Goal: Communication & Community: Answer question/provide support

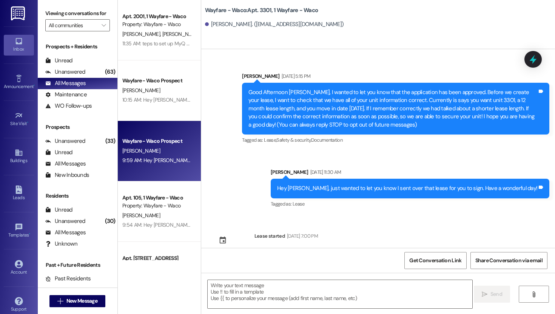
scroll to position [437, 0]
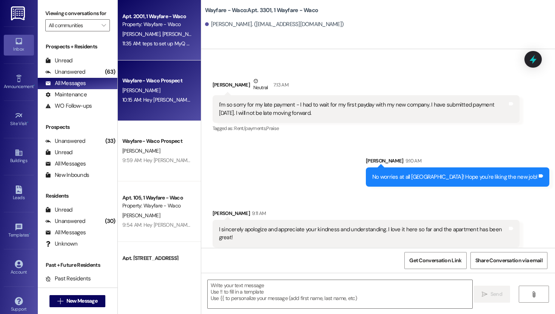
click at [154, 83] on div "Wayfare - Waco Prospect" at bounding box center [157, 81] width 70 height 8
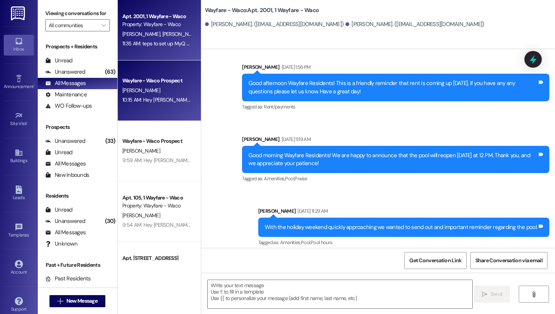
scroll to position [649, 0]
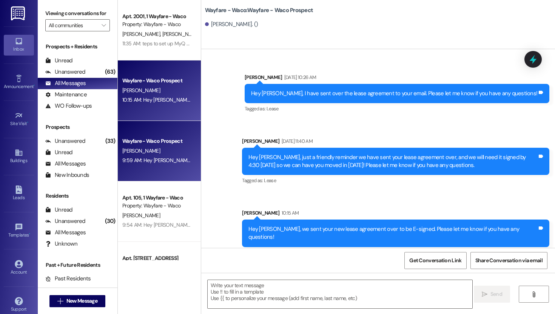
click at [156, 142] on div "Wayfare - Waco Prospect" at bounding box center [157, 141] width 70 height 8
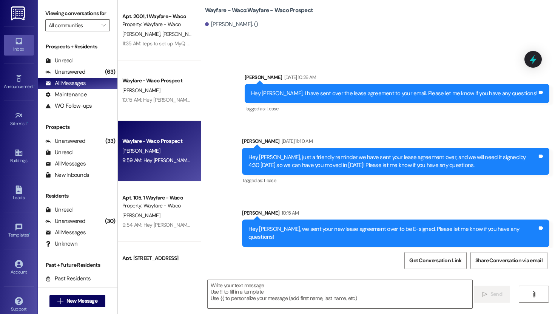
scroll to position [0, 0]
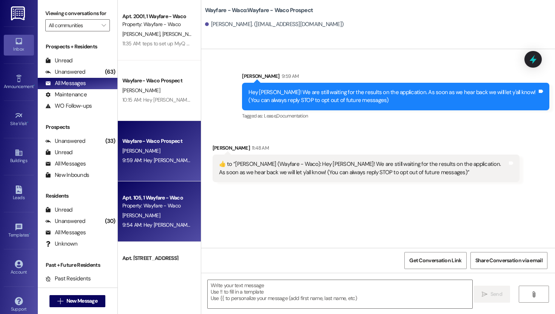
click at [154, 207] on div "Property: Wayfare - Waco" at bounding box center [157, 206] width 70 height 8
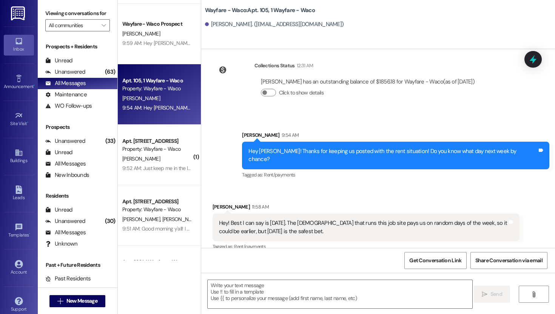
scroll to position [141, 0]
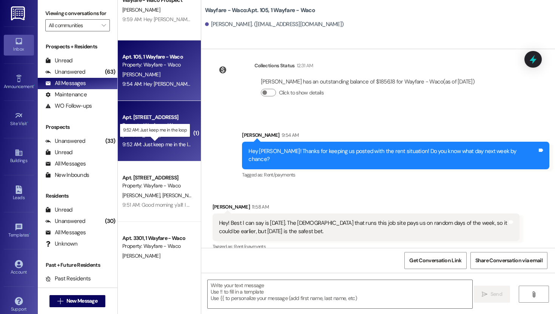
click at [152, 145] on div "9:52 AM: Just keep me in the loop 9:52 AM: Just keep me in the loop" at bounding box center [159, 144] width 74 height 7
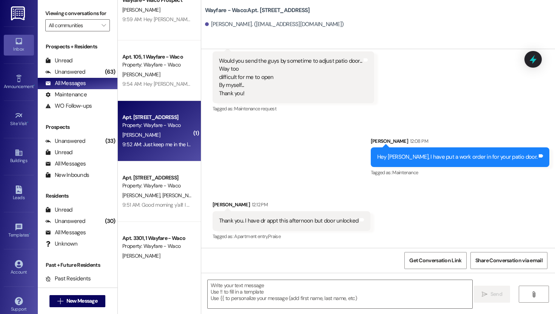
scroll to position [6171, 0]
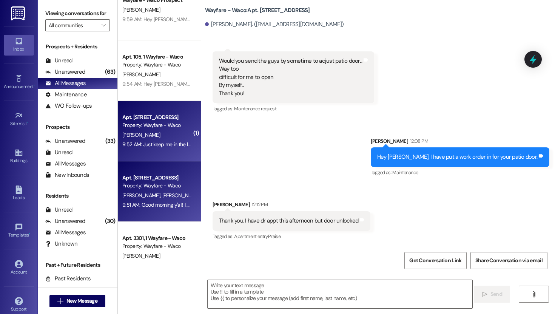
click at [161, 175] on div "Apt. [STREET_ADDRESS]" at bounding box center [157, 178] width 70 height 8
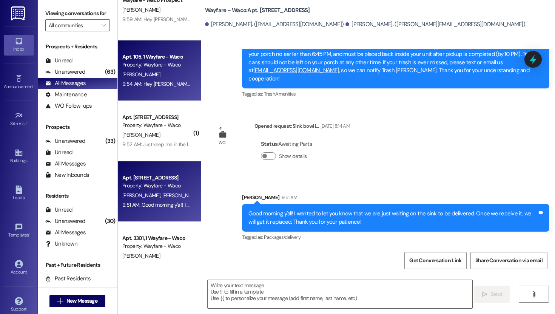
scroll to position [0, 0]
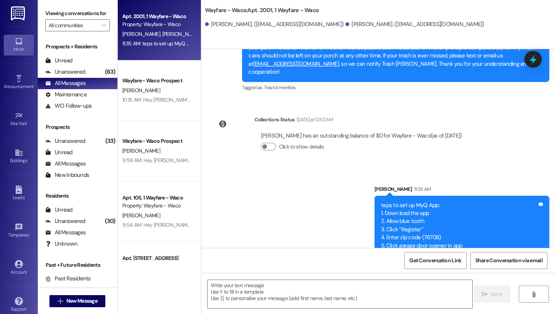
scroll to position [2721, 0]
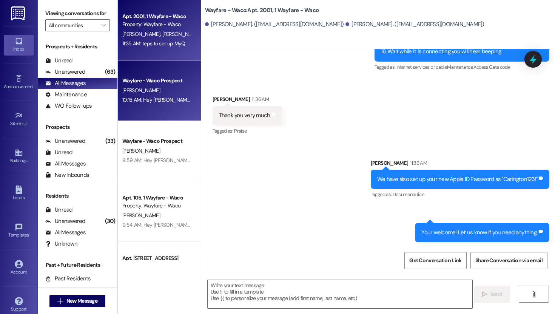
click at [150, 105] on div "Wayfare - Waco Prospect [PERSON_NAME] 10:15 AM: Hey [PERSON_NAME], we sent your…" at bounding box center [159, 90] width 83 height 60
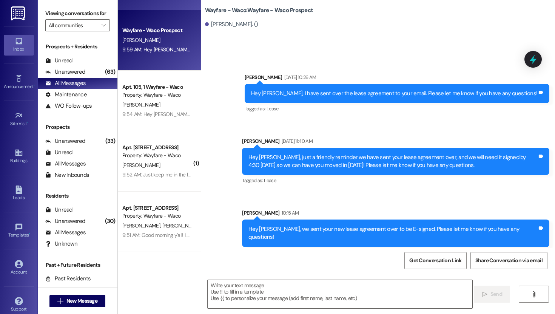
scroll to position [118, 0]
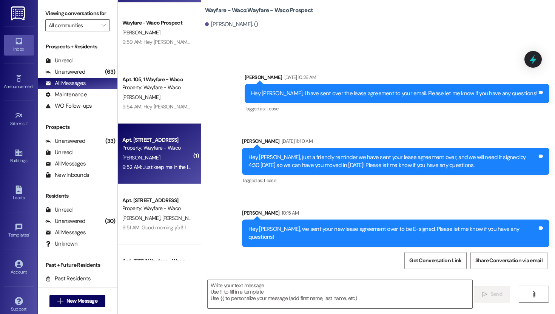
click at [154, 159] on div "[PERSON_NAME]" at bounding box center [157, 157] width 71 height 9
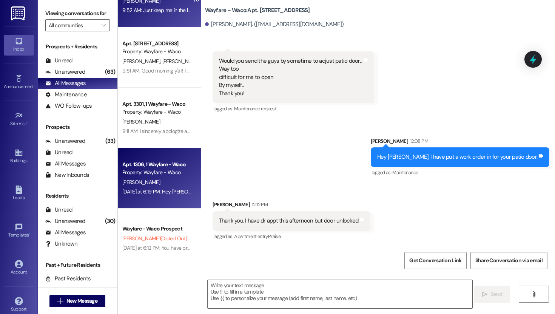
scroll to position [285, 0]
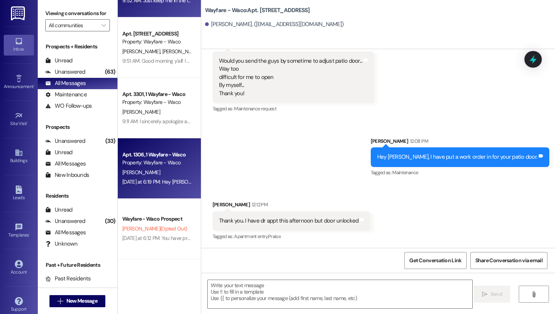
click at [160, 183] on div "[DATE] at 6:19 PM: Hey [PERSON_NAME]! Sorry I wasn’t able to make it to your ap…" at bounding box center [256, 181] width 269 height 7
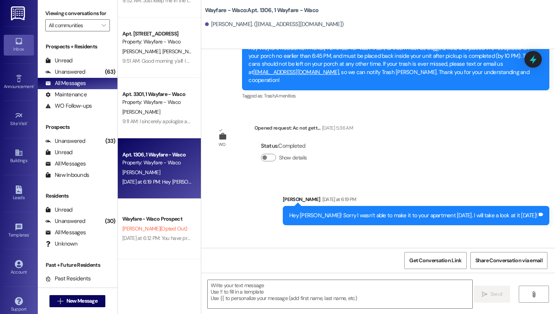
scroll to position [1097, 0]
